Goal: Task Accomplishment & Management: Use online tool/utility

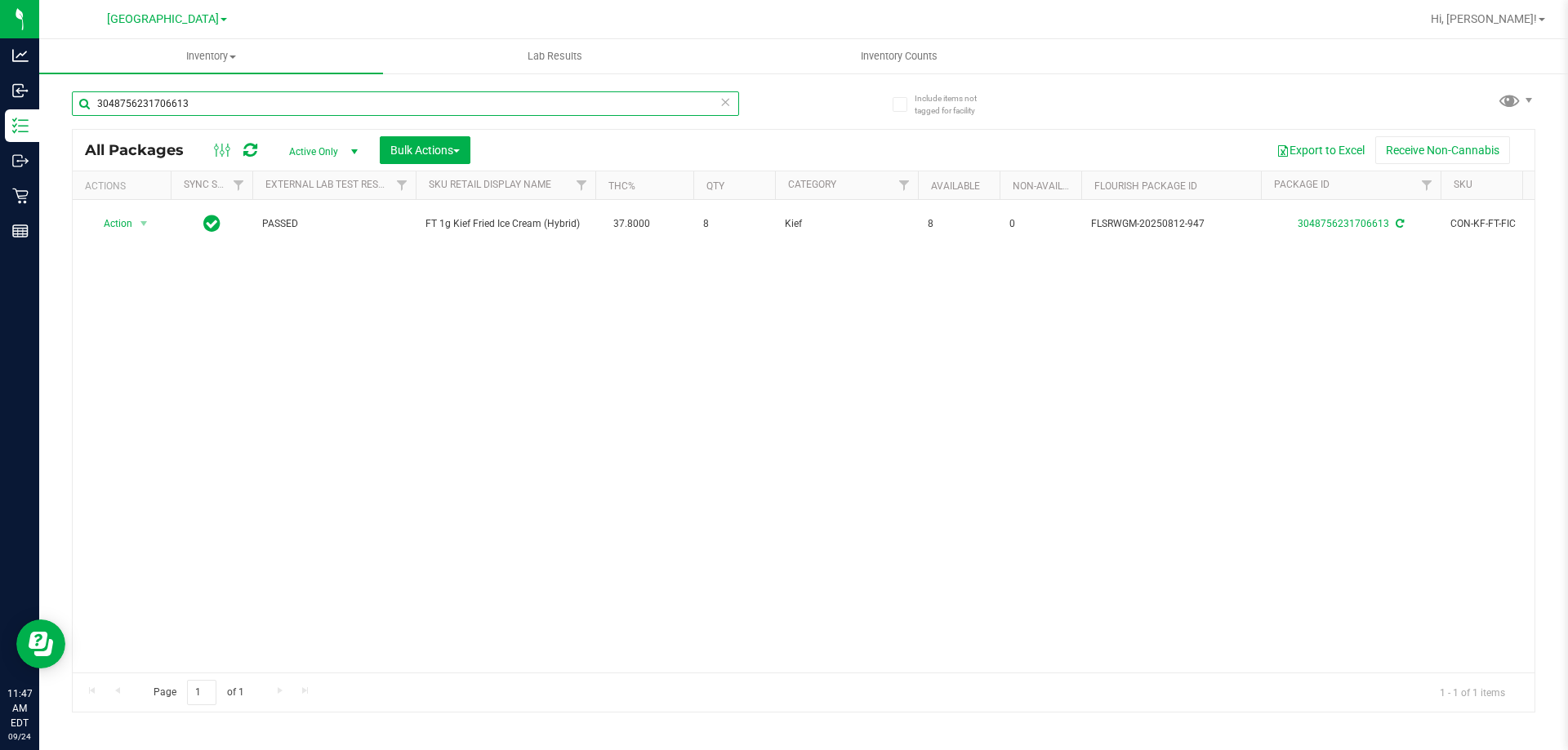
click at [204, 103] on input "3048756231706613" at bounding box center [406, 103] width 667 height 25
click at [204, 103] on input "3048756231706613" at bounding box center [406, 103] width 667 height 25
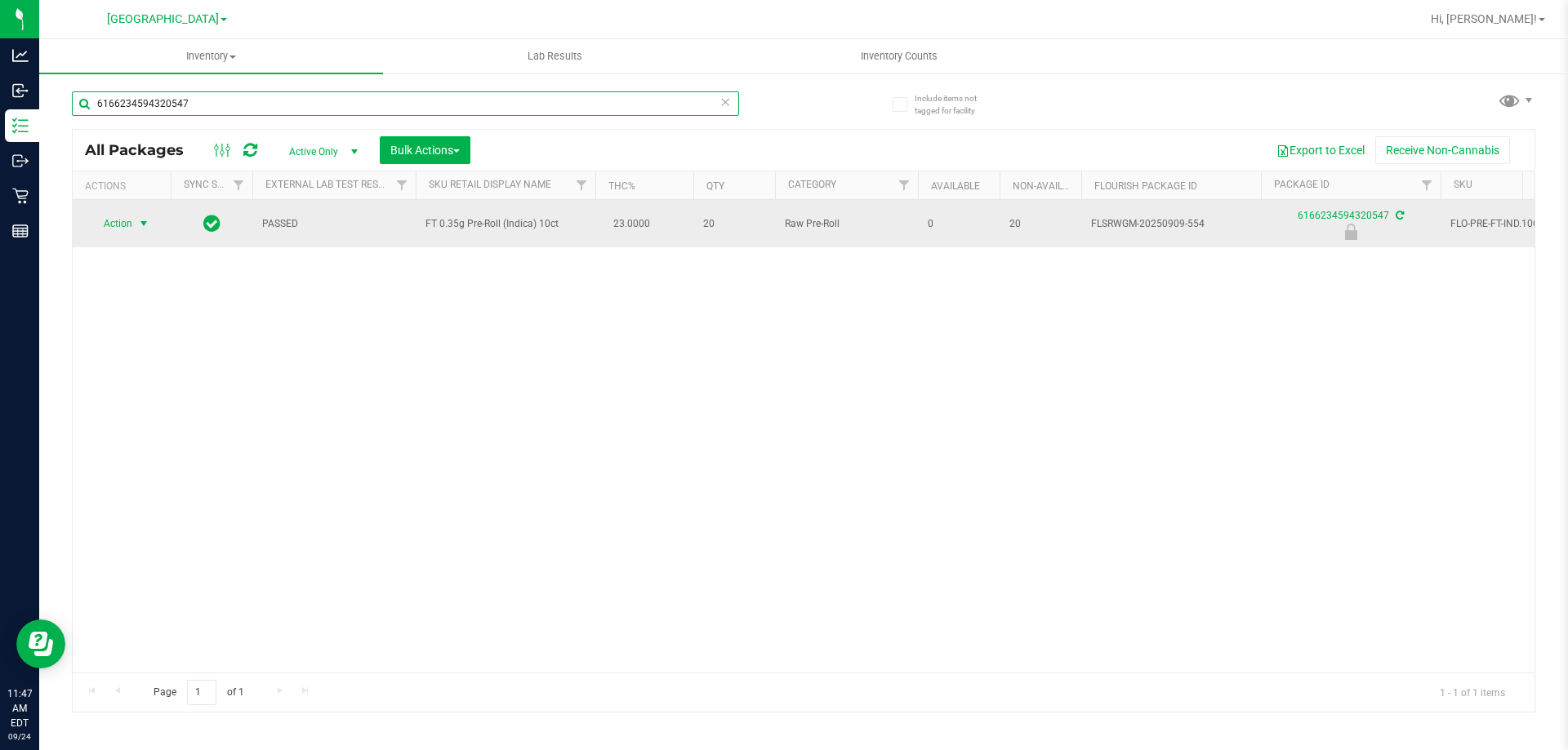
type input "6166234594320547"
click at [128, 219] on span "Action" at bounding box center [111, 224] width 44 height 23
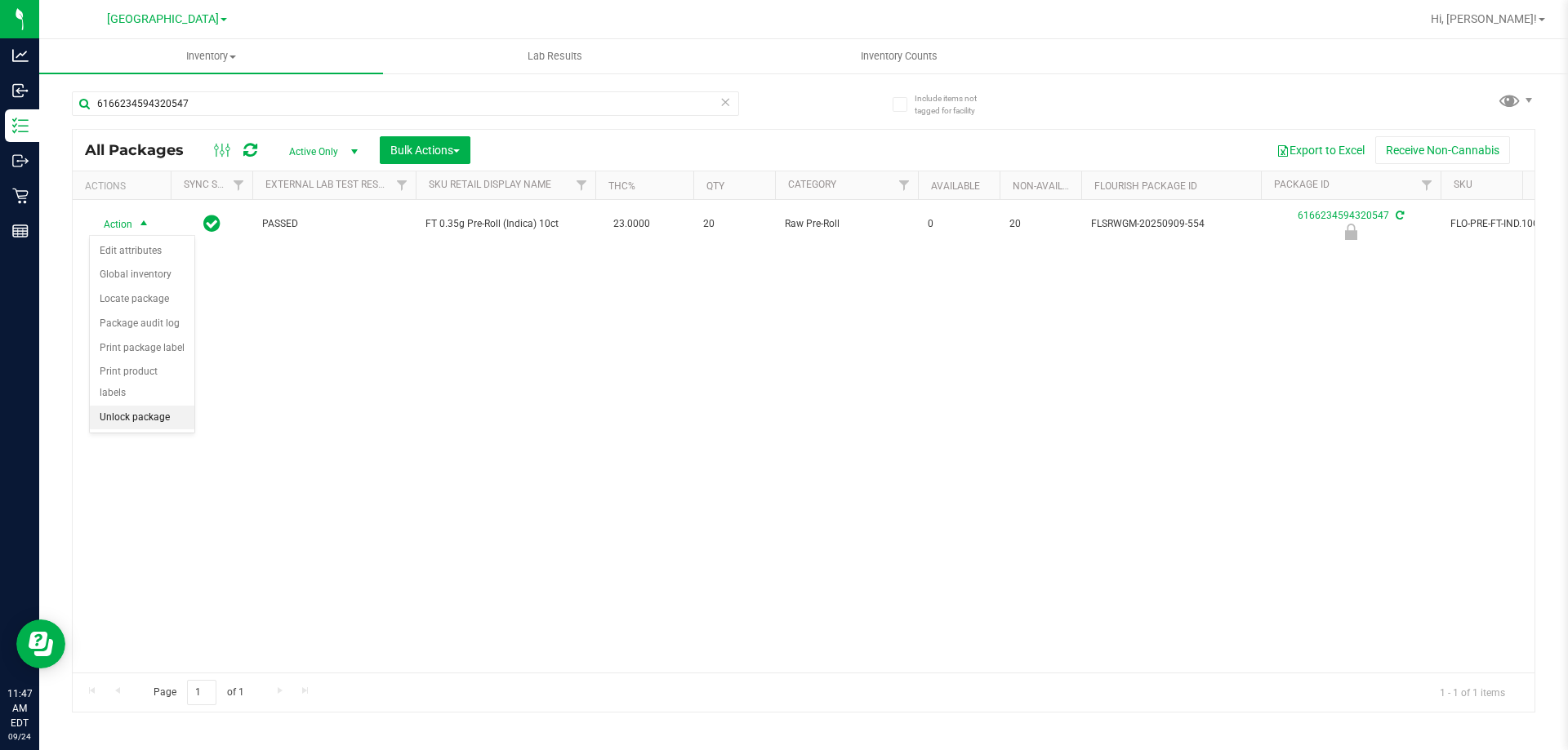
click at [125, 405] on li "Unlock package" at bounding box center [141, 417] width 104 height 25
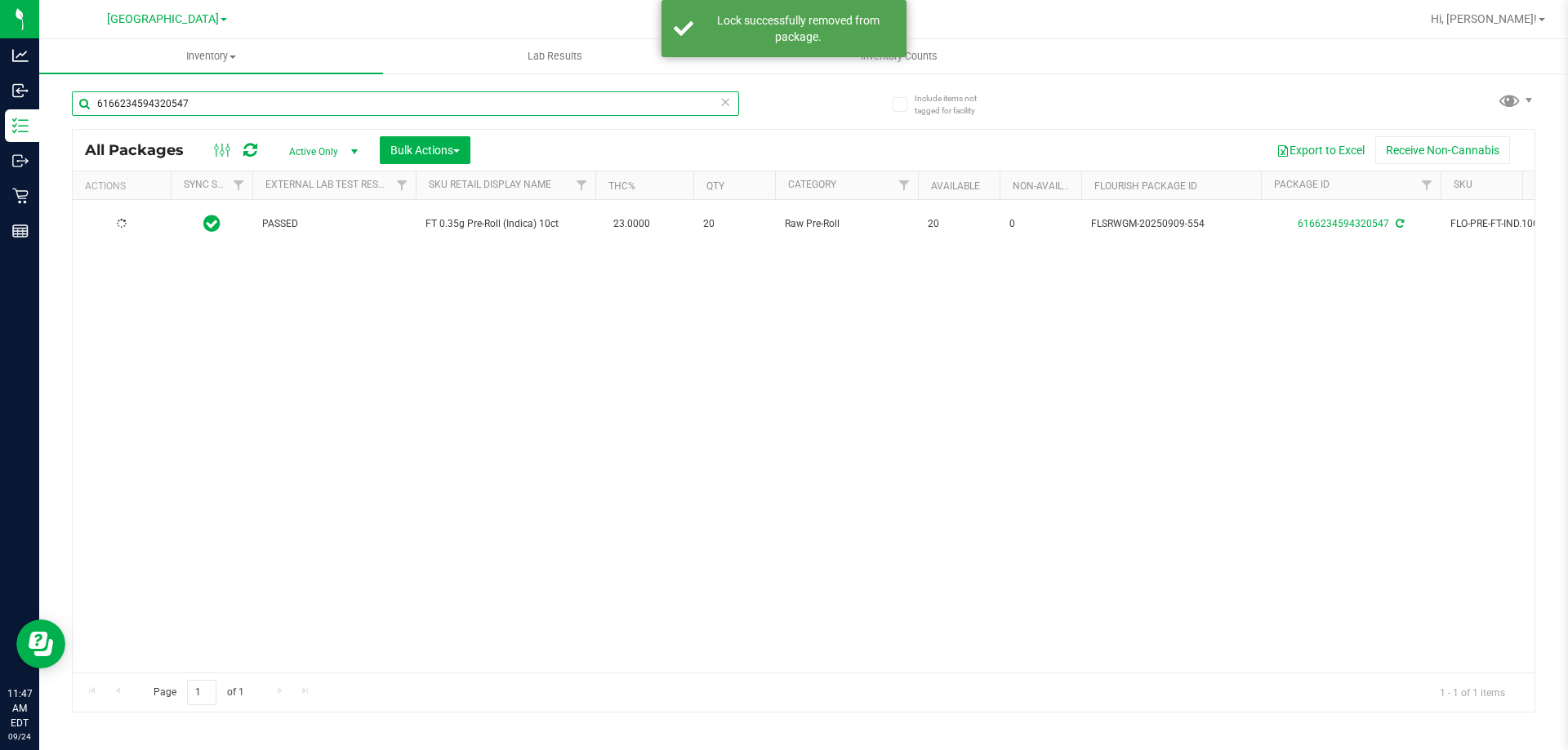
click at [238, 106] on input "6166234594320547" at bounding box center [406, 103] width 667 height 25
